Goal: Information Seeking & Learning: Learn about a topic

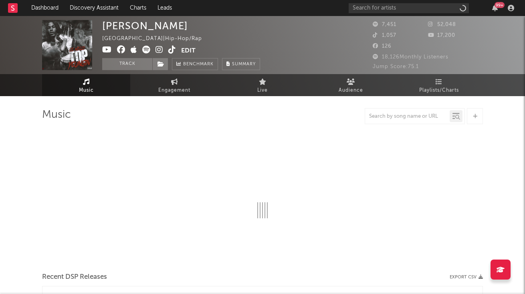
select select "6m"
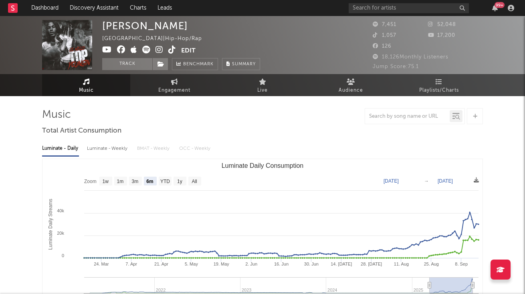
click at [108, 154] on div "Luminate - Weekly" at bounding box center [108, 149] width 42 height 14
select select "6m"
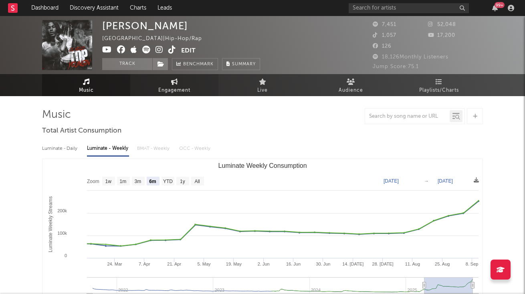
click at [168, 76] on link "Engagement" at bounding box center [174, 85] width 88 height 22
select select "1w"
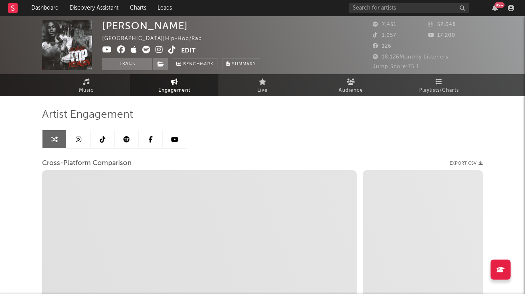
select select "1m"
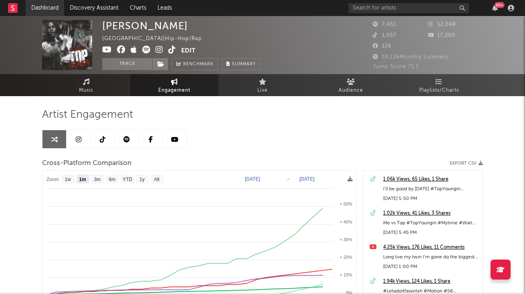
click at [57, 12] on link "Dashboard" at bounding box center [45, 8] width 38 height 16
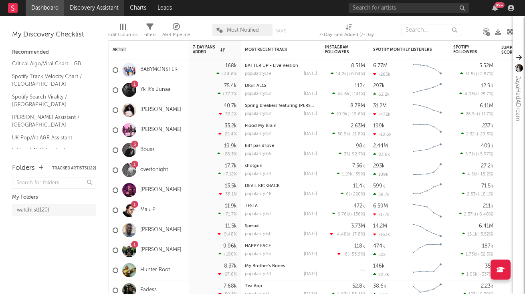
click at [86, 10] on link "Discovery Assistant" at bounding box center [94, 8] width 60 height 16
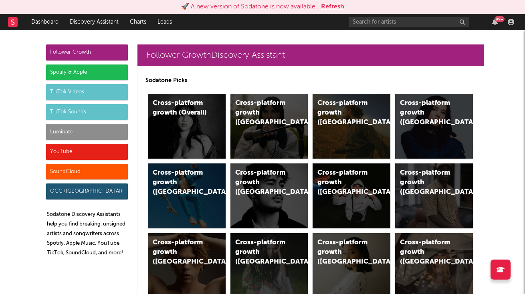
click at [337, 7] on button "Refresh" at bounding box center [332, 7] width 23 height 10
